Goal: Information Seeking & Learning: Learn about a topic

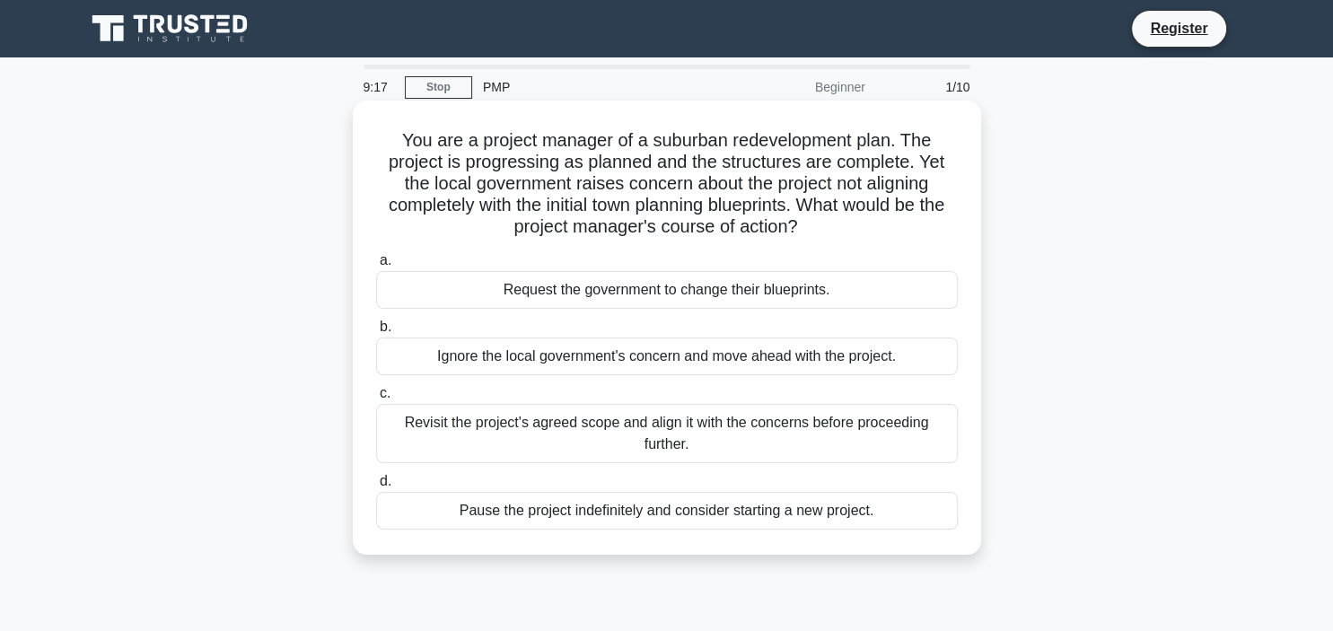
click at [580, 433] on div "Revisit the project's agreed scope and align it with the concerns before procee…" at bounding box center [667, 433] width 582 height 59
click at [376, 399] on input "c. Revisit the project's agreed scope and align it with the concerns before pro…" at bounding box center [376, 394] width 0 height 12
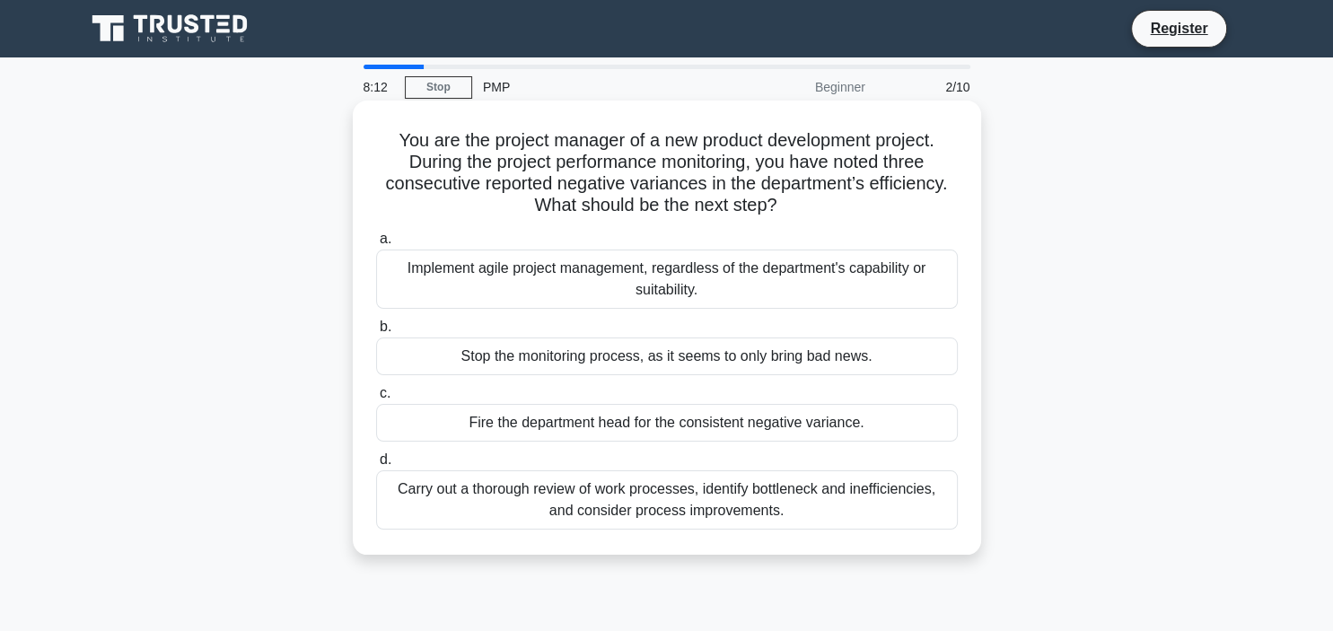
click at [577, 522] on div "Carry out a thorough review of work processes, identify bottleneck and ineffici…" at bounding box center [667, 499] width 582 height 59
click at [376, 466] on input "d. Carry out a thorough review of work processes, identify bottleneck and ineff…" at bounding box center [376, 460] width 0 height 12
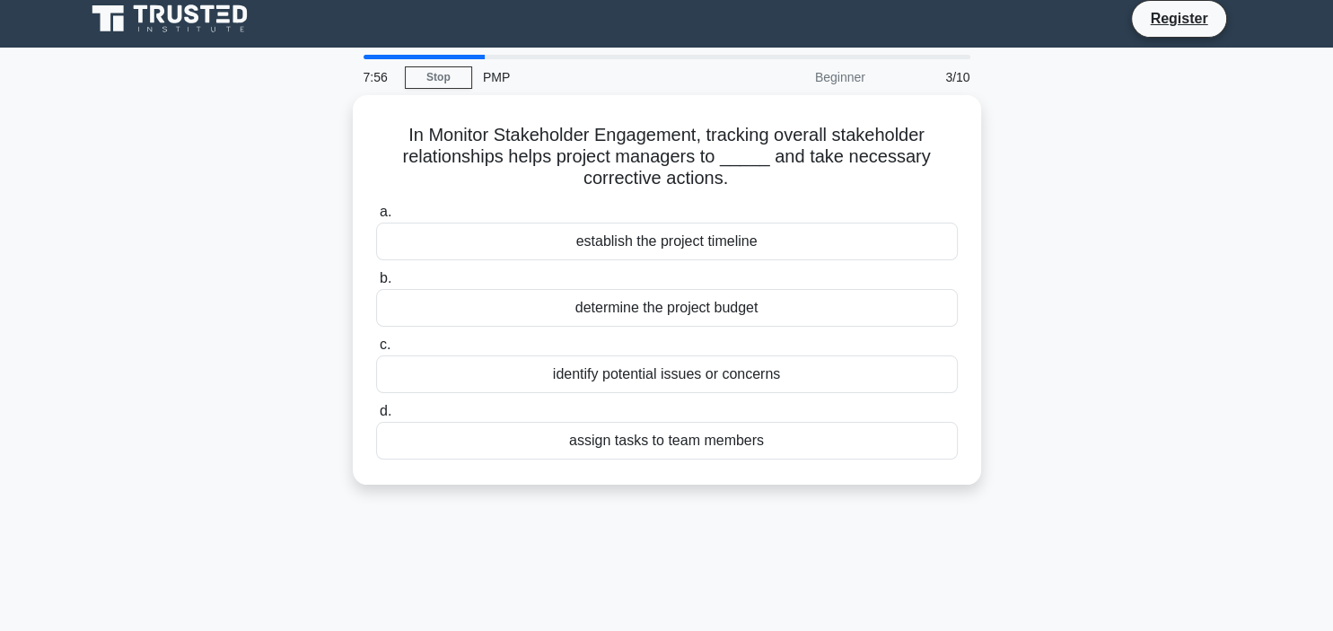
scroll to position [8, 0]
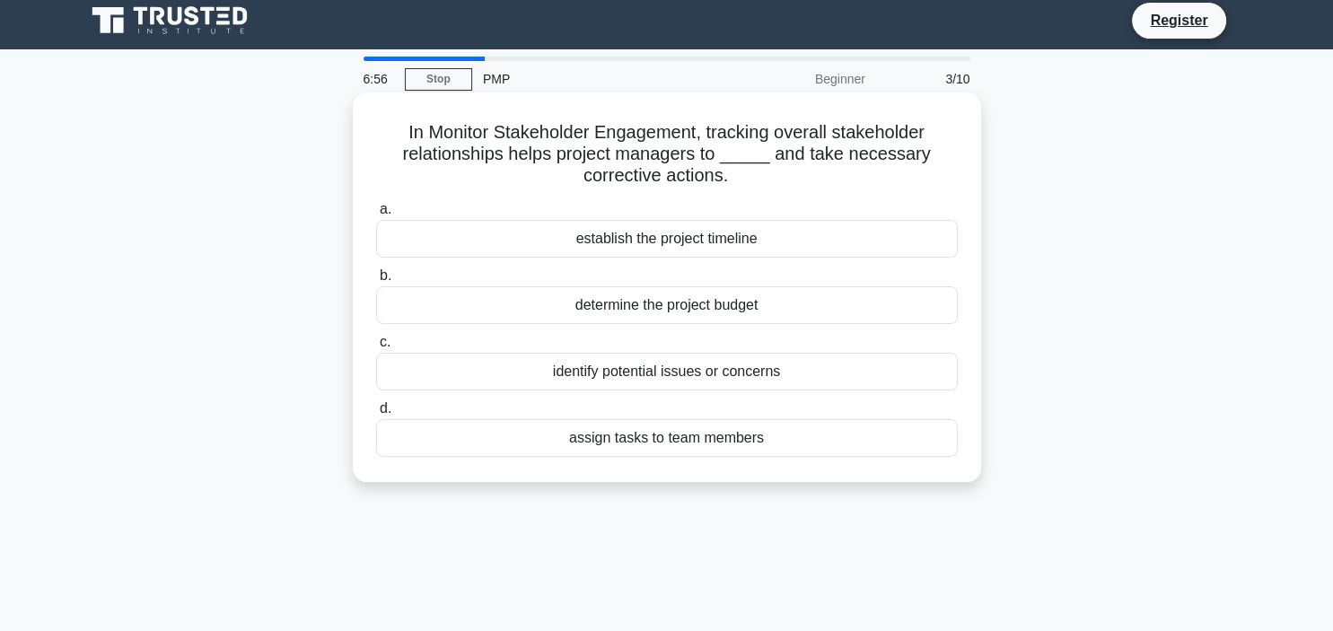
click at [921, 447] on div "assign tasks to team members" at bounding box center [667, 438] width 582 height 38
click at [376, 415] on input "d. assign tasks to team members" at bounding box center [376, 409] width 0 height 12
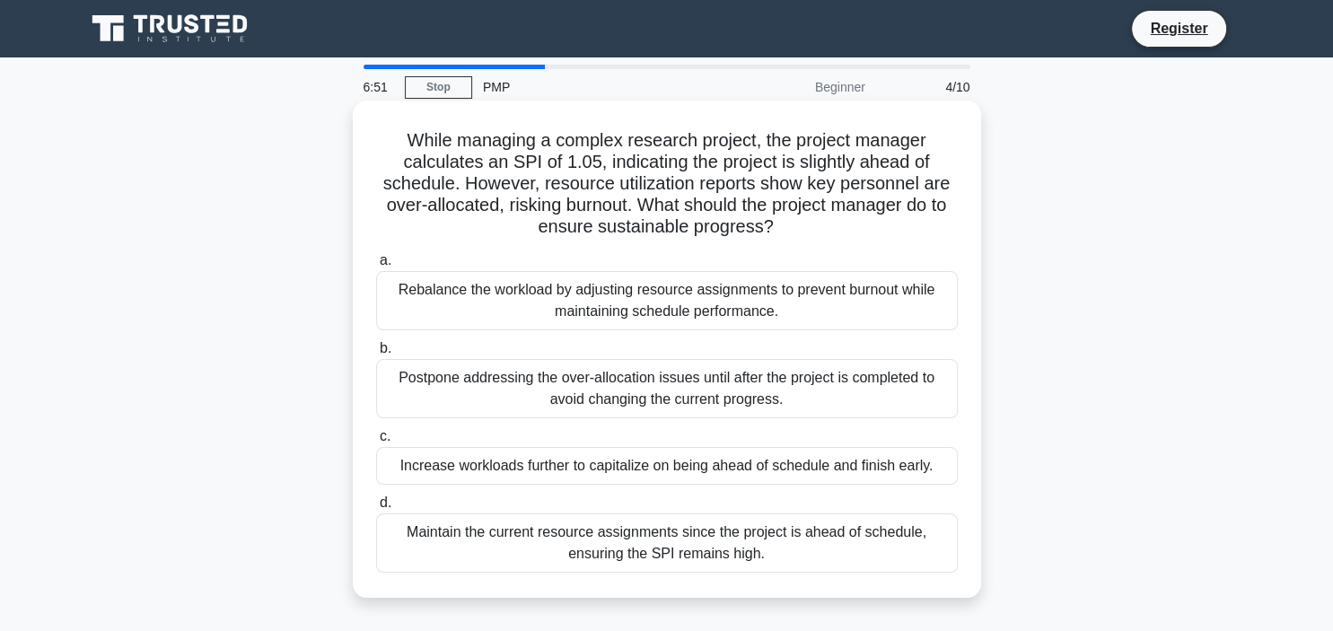
scroll to position [0, 0]
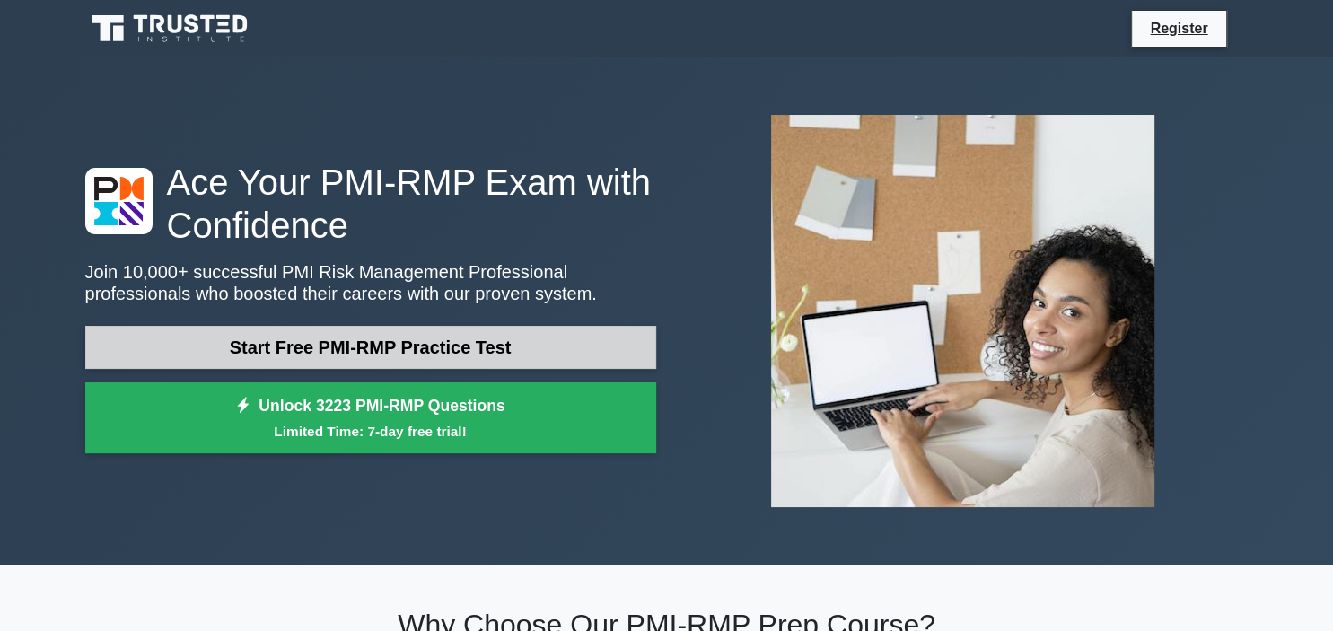
click at [496, 359] on link "Start Free PMI-RMP Practice Test" at bounding box center [370, 347] width 571 height 43
